Goal: Information Seeking & Learning: Learn about a topic

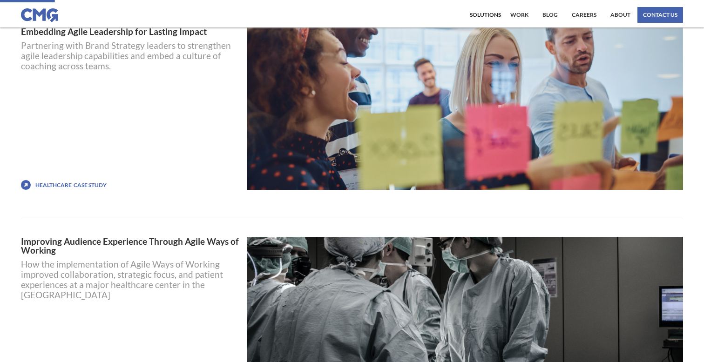
scroll to position [377, 0]
click at [138, 34] on link "Embedding Agile Leadership for Lasting Impact" at bounding box center [130, 31] width 218 height 9
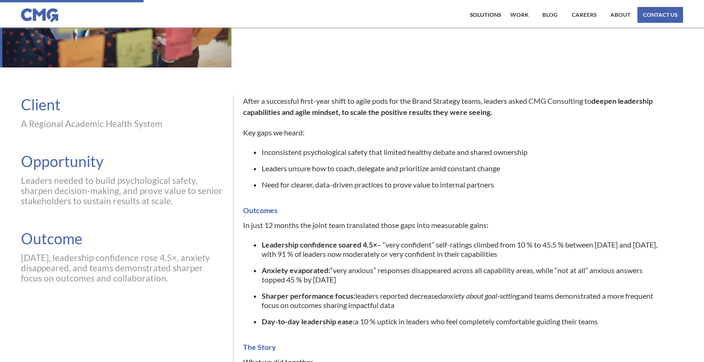
scroll to position [138, 0]
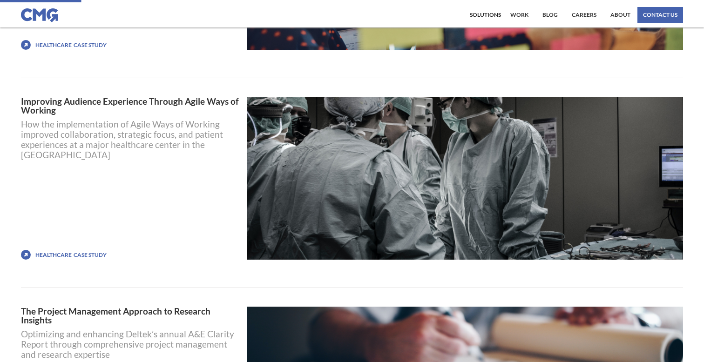
scroll to position [518, 0]
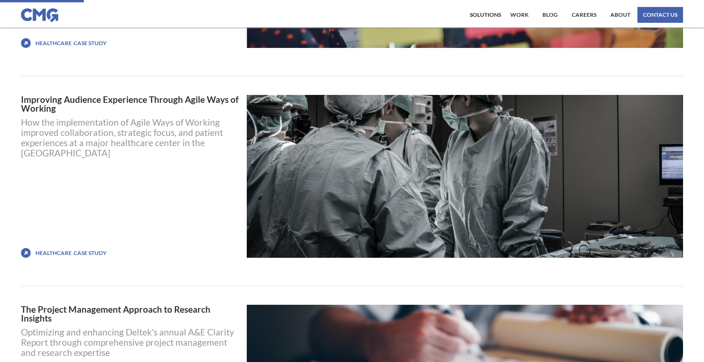
click at [72, 251] on div "Healthcare Case STUDY" at bounding box center [136, 253] width 206 height 9
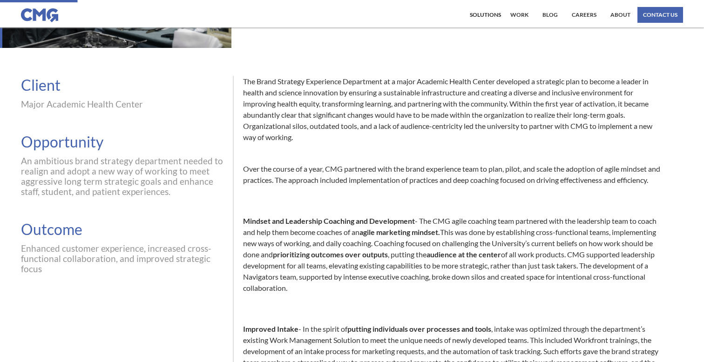
scroll to position [164, 0]
